Goal: Navigation & Orientation: Find specific page/section

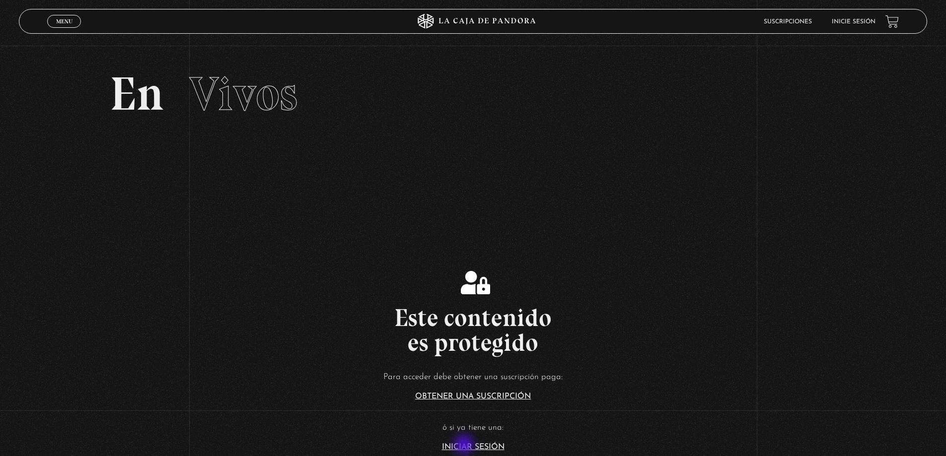
click at [465, 446] on link "Iniciar Sesión" at bounding box center [473, 447] width 63 height 8
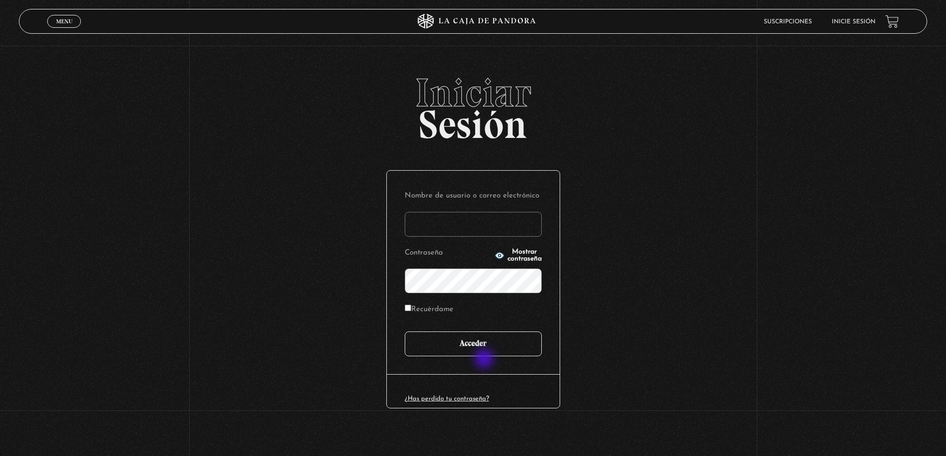
type input "carlomena"
click at [485, 351] on input "Acceder" at bounding box center [473, 344] width 137 height 25
